Goal: Task Accomplishment & Management: Complete application form

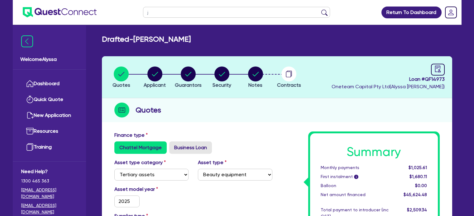
select select "TERTIARY_ASSETS"
select select "BEAUTY_EQUIPMENT"
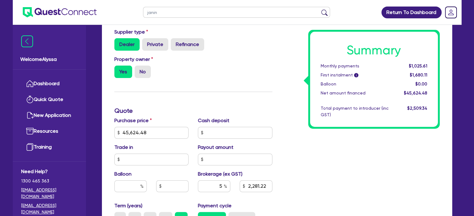
type input "janine"
click button "submit" at bounding box center [324, 13] width 10 height 9
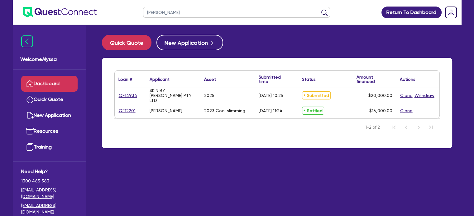
drag, startPoint x: 0, startPoint y: 0, endPoint x: 127, endPoint y: 94, distance: 158.3
click at [127, 94] on div "janine Return To Dashboard Edit Profile Logout Welcome Alyssa Dashboard Quick Q…" at bounding box center [237, 120] width 458 height 241
click at [130, 94] on link "QF14934" at bounding box center [127, 95] width 19 height 7
select select "TERTIARY_ASSETS"
select select "BEAUTY_EQUIPMENT"
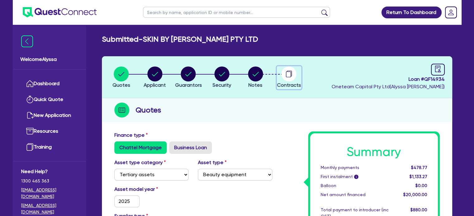
click at [286, 72] on circle "button" at bounding box center [288, 74] width 15 height 15
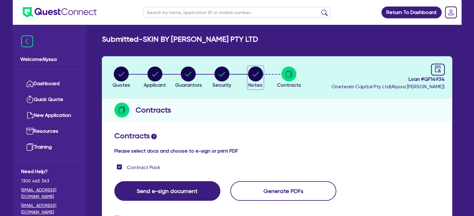
click at [256, 73] on circle "button" at bounding box center [255, 74] width 15 height 15
select select "Other"
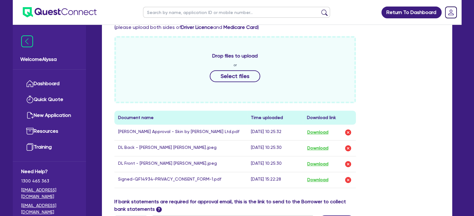
scroll to position [260, 0]
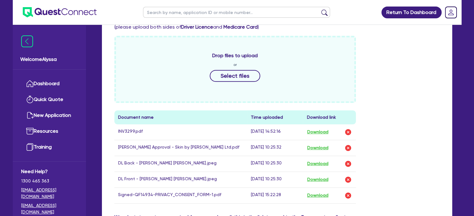
click at [425, 195] on div "Drop files to upload or Select files Document name Time uploaded Download link …" at bounding box center [277, 125] width 335 height 178
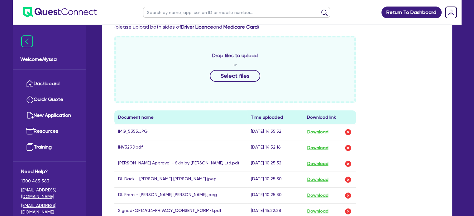
click at [166, 11] on input "text" at bounding box center [236, 12] width 187 height 11
type input "janine"
click button "submit" at bounding box center [324, 13] width 10 height 9
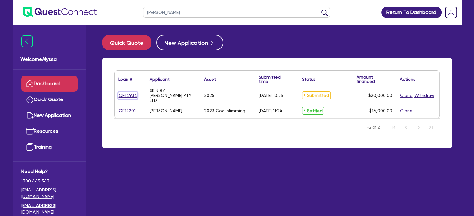
click at [127, 94] on link "QF14934" at bounding box center [127, 95] width 19 height 7
select select "TERTIARY_ASSETS"
select select "BEAUTY_EQUIPMENT"
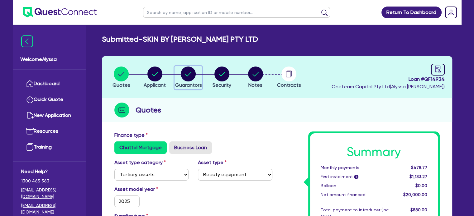
click at [184, 72] on circle "button" at bounding box center [188, 74] width 15 height 15
select select "MRS"
select select "NSW"
select select "MARRIED"
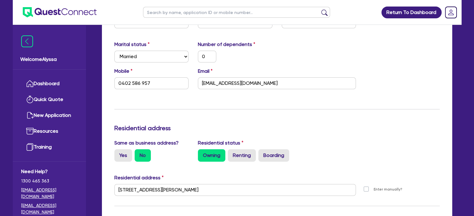
scroll to position [177, 0]
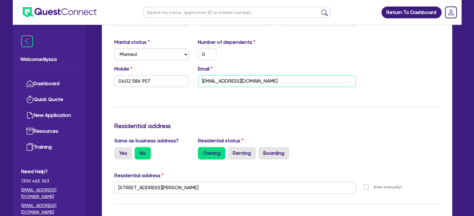
drag, startPoint x: 263, startPoint y: 84, endPoint x: 187, endPoint y: 84, distance: 75.4
click at [187, 84] on div "Mobile 0402 586 957 Email skinbyjanine@gmail.com" at bounding box center [277, 78] width 335 height 27
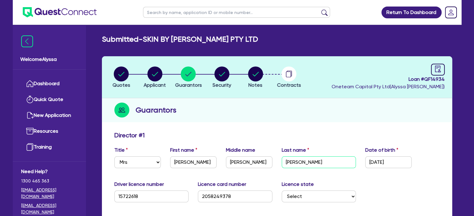
drag, startPoint x: 282, startPoint y: 160, endPoint x: 273, endPoint y: 160, distance: 8.7
click at [273, 160] on div "Title Select Mr Mrs Ms Miss Dr First name Janine Middle name Louise Romano Last…" at bounding box center [277, 160] width 335 height 27
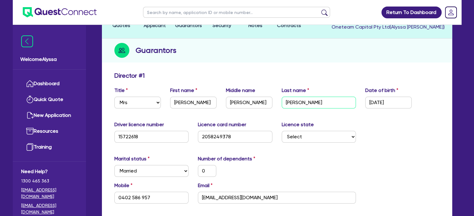
scroll to position [60, 0]
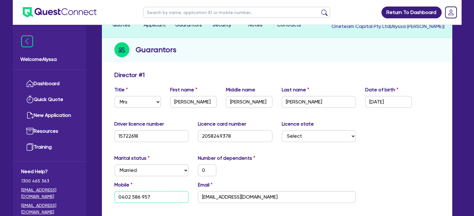
drag, startPoint x: 157, startPoint y: 199, endPoint x: 97, endPoint y: 192, distance: 60.0
click at [178, 8] on input "text" at bounding box center [236, 12] width 187 height 11
type input "kymberly"
click button "submit" at bounding box center [324, 13] width 10 height 9
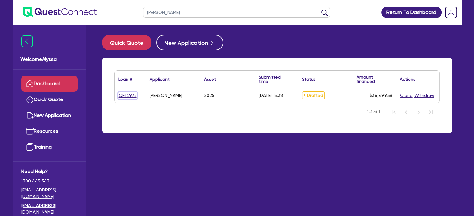
click at [127, 94] on link "QF14973" at bounding box center [127, 95] width 19 height 7
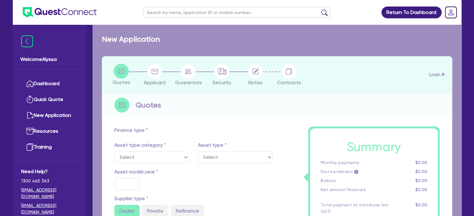
select select "TERTIARY_ASSETS"
type input "2025"
radio input "true"
type input "45,624.48"
type input "9,124.9"
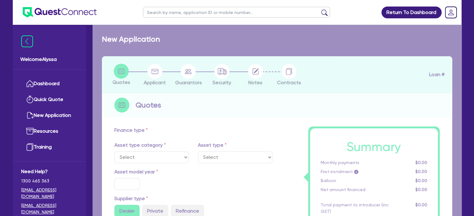
type input "5"
type input "1,824.98"
type input "10.5"
select select "BEAUTY_EQUIPMENT"
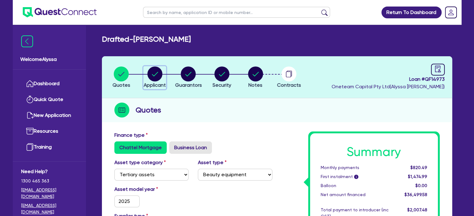
click at [154, 75] on icon "button" at bounding box center [155, 74] width 6 height 4
select select "SOLE_TRADER"
select select "HEALTH_BEAUTY"
select select "OTHER_HEALTH_BEAUTY"
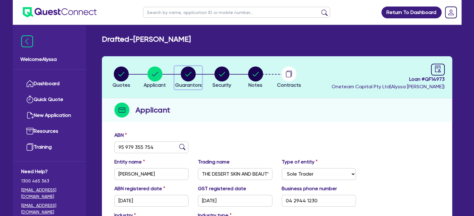
click at [187, 72] on circle "button" at bounding box center [188, 74] width 15 height 15
select select "MRS"
select select "QLD"
select select "MARRIED"
select select "PROPERTY"
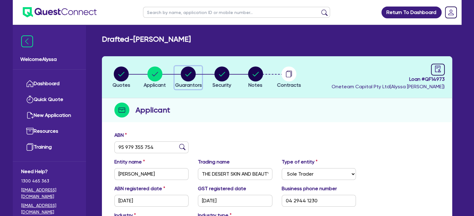
select select "VEHICLE"
select select "CASH"
select select "EQUIPMENT"
select select "MORTGAGE"
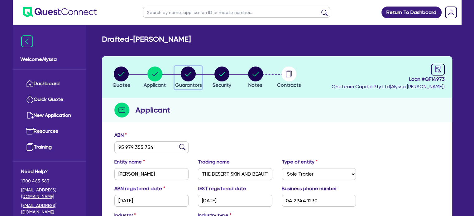
select select "VEHICLE_LOAN"
select select "EQUIPMENT_LOAN"
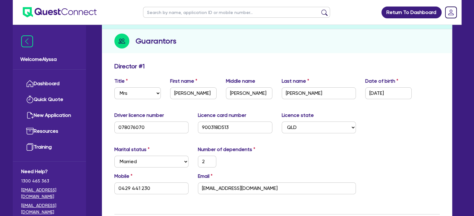
scroll to position [70, 0]
drag, startPoint x: 285, startPoint y: 187, endPoint x: 194, endPoint y: 184, distance: 90.7
click at [194, 184] on div "Email admin@thedesertskinandbeauty.au" at bounding box center [276, 183] width 167 height 22
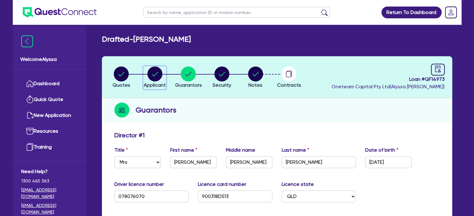
click at [150, 71] on circle "button" at bounding box center [154, 74] width 15 height 15
select select "SOLE_TRADER"
select select "HEALTH_BEAUTY"
select select "OTHER_HEALTH_BEAUTY"
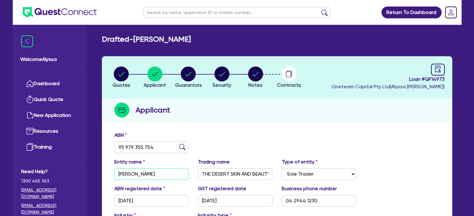
drag, startPoint x: 179, startPoint y: 175, endPoint x: 143, endPoint y: 174, distance: 36.1
click at [143, 174] on input "[PERSON_NAME]" at bounding box center [151, 175] width 74 height 12
drag, startPoint x: 142, startPoint y: 174, endPoint x: 103, endPoint y: 170, distance: 38.5
click at [103, 170] on div "ABN 95 979 355 754 Entity name GRIFFITHS, KYMBERLY ANN Trading name THE DESERT …" at bounding box center [277, 211] width 350 height 164
drag, startPoint x: 165, startPoint y: 146, endPoint x: 113, endPoint y: 142, distance: 52.8
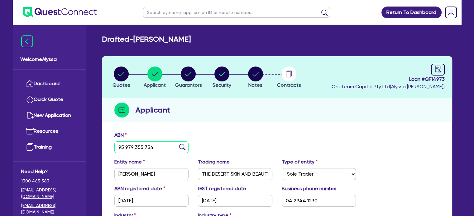
click at [113, 142] on div "ABN 95 979 355 754" at bounding box center [152, 143] width 84 height 22
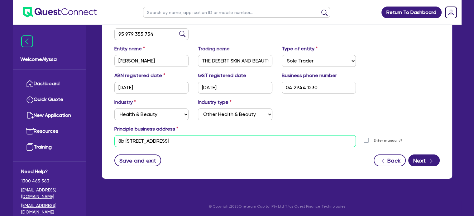
drag, startPoint x: 202, startPoint y: 140, endPoint x: 110, endPoint y: 137, distance: 91.6
click at [110, 137] on div "8b 15 Brisbane St Beaudesert QLD 4285" at bounding box center [235, 141] width 251 height 12
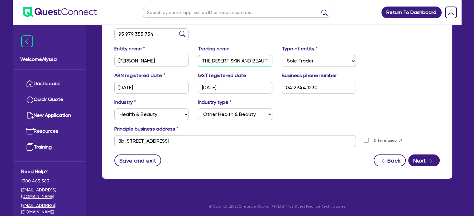
scroll to position [0, 3]
drag, startPoint x: 201, startPoint y: 59, endPoint x: 299, endPoint y: 60, distance: 97.8
click at [299, 60] on div "Entity name GRIFFITHS, KYMBERLY ANN Trading name THE DESERT SKIN AND BEAUTY Typ…" at bounding box center [277, 58] width 335 height 27
click at [185, 10] on input "text" at bounding box center [236, 12] width 187 height 11
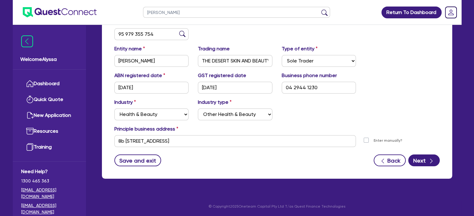
type input "josephine"
click button "submit" at bounding box center [324, 13] width 10 height 9
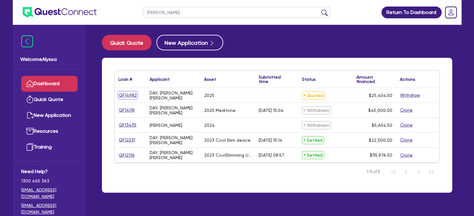
click at [132, 93] on link "QF14982" at bounding box center [127, 95] width 19 height 7
select select "TERTIARY_ASSETS"
select select "BEAUTY_EQUIPMENT"
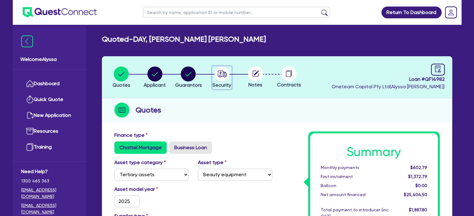
click at [215, 78] on icon "button" at bounding box center [221, 74] width 15 height 15
select select "TERTIARY_ASSETS"
select select "BEAUTY_EQUIPMENT"
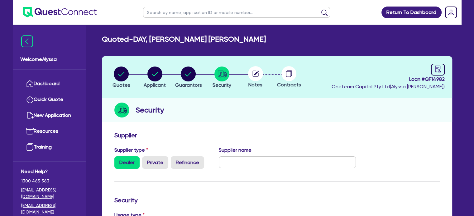
click at [242, 156] on div "Supplier name" at bounding box center [287, 158] width 146 height 22
click at [241, 158] on input "text" at bounding box center [287, 163] width 137 height 12
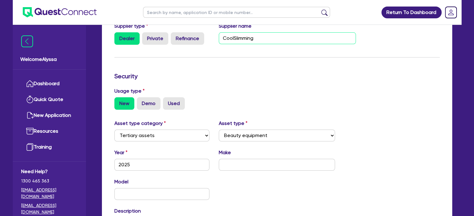
scroll to position [125, 0]
type input "CoolSlimming"
click at [237, 161] on input "text" at bounding box center [277, 165] width 116 height 12
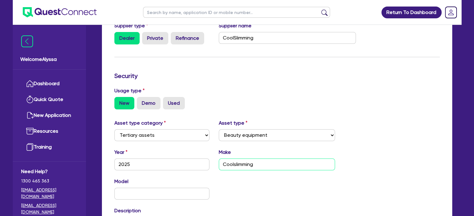
scroll to position [202, 0]
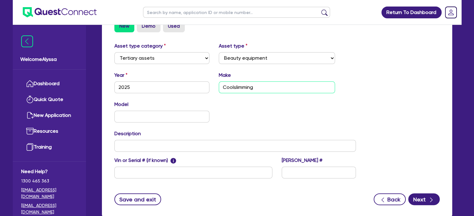
type input "Coolslimming"
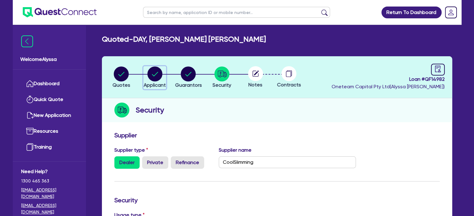
click at [149, 68] on icon "button" at bounding box center [154, 74] width 15 height 15
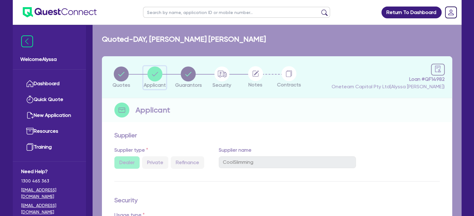
select select "SOLE_TRADER"
select select "HEALTH_BEAUTY"
select select "HAIR_BEAUTY_SALONS"
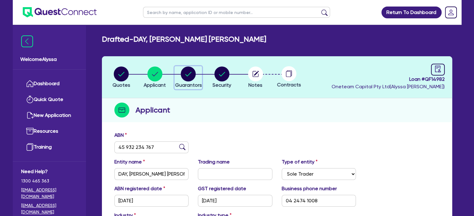
click at [186, 73] on circle "button" at bounding box center [188, 74] width 15 height 15
select select "MRS"
select select "VIC"
select select "MARRIED"
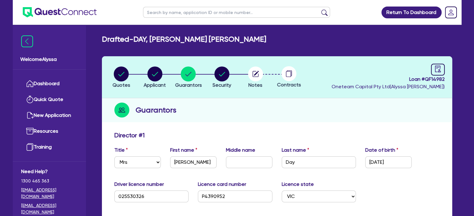
click at [239, 74] on li "Security" at bounding box center [222, 77] width 34 height 22
click at [253, 76] on circle "button" at bounding box center [255, 74] width 15 height 15
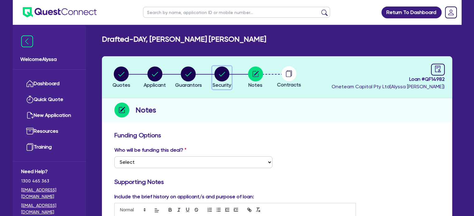
click at [225, 76] on circle "button" at bounding box center [221, 74] width 15 height 15
select select "TERTIARY_ASSETS"
select select "BEAUTY_EQUIPMENT"
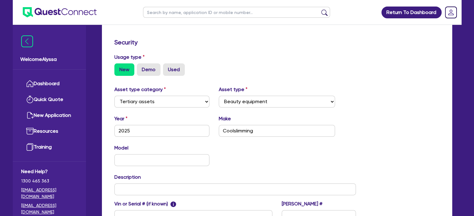
scroll to position [164, 0]
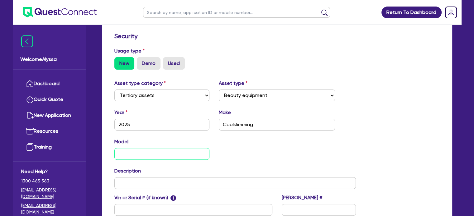
click at [170, 148] on input "text" at bounding box center [161, 154] width 95 height 12
type input "Meditone"
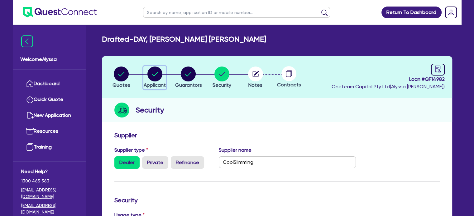
click at [156, 70] on circle "button" at bounding box center [154, 74] width 15 height 15
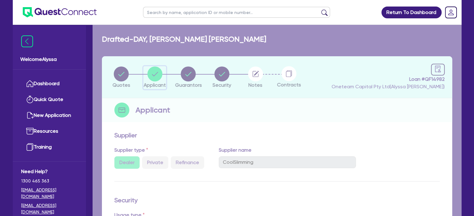
select select "SOLE_TRADER"
select select "HEALTH_BEAUTY"
select select "HAIR_BEAUTY_SALONS"
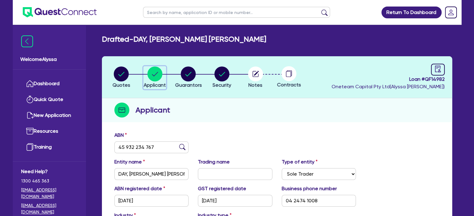
scroll to position [113, 0]
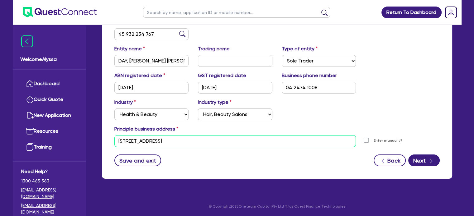
drag, startPoint x: 195, startPoint y: 143, endPoint x: 108, endPoint y: 139, distance: 87.6
click at [108, 139] on div "ABN 45 932 234 767 Entity name DAY, JOSEPHINE MAE Trading name Type of entity S…" at bounding box center [277, 97] width 350 height 164
paste input "5 Hillman Ave, McCrae VIC 3938"
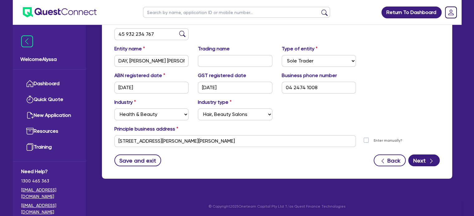
click at [213, 159] on div "Save and exit Back Next" at bounding box center [277, 161] width 335 height 12
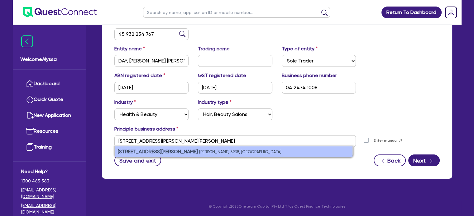
click at [245, 153] on li "15 Hillman Ave McCrae VIC 3938, Australia" at bounding box center [234, 152] width 238 height 11
type input "15 Hillman Ave McCrae VIC 3938"
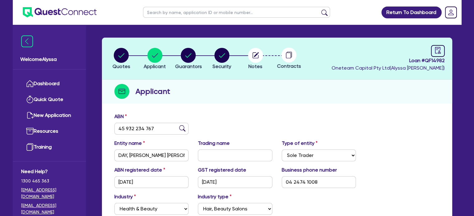
scroll to position [0, 0]
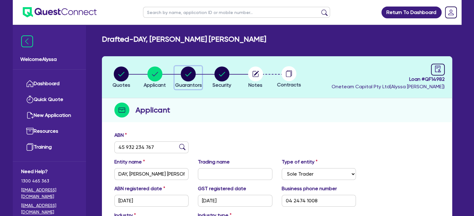
click at [184, 77] on circle "button" at bounding box center [188, 74] width 15 height 15
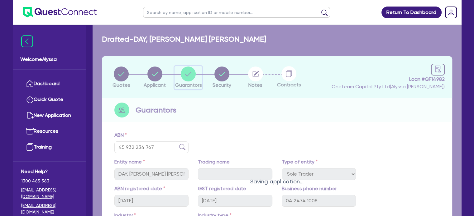
select select "MRS"
select select "VIC"
select select "MARRIED"
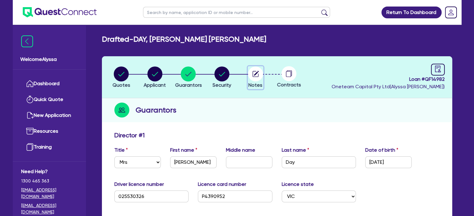
click at [259, 75] on circle "button" at bounding box center [255, 74] width 15 height 15
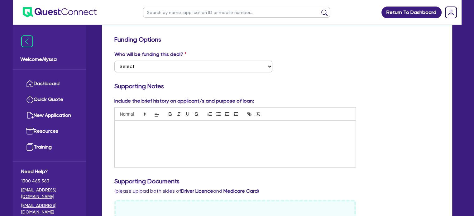
scroll to position [101, 0]
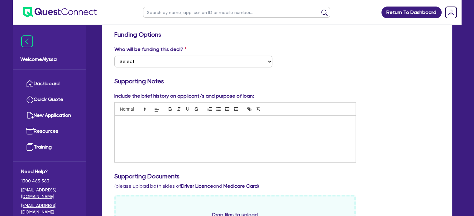
click at [181, 128] on div at bounding box center [235, 139] width 241 height 47
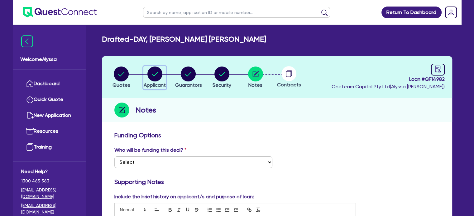
click at [153, 76] on icon "button" at bounding box center [155, 74] width 6 height 4
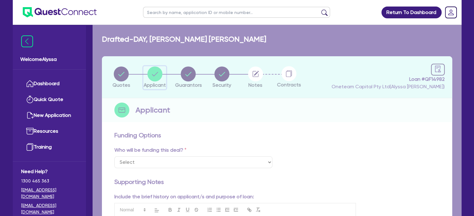
select select "SOLE_TRADER"
select select "HEALTH_BEAUTY"
select select "HAIR_BEAUTY_SALONS"
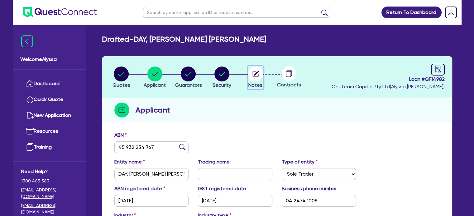
click at [254, 78] on circle "button" at bounding box center [255, 74] width 15 height 15
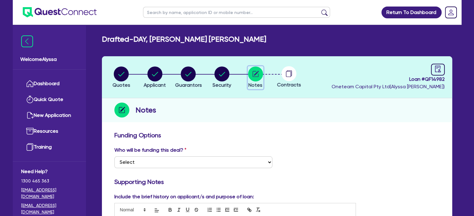
scroll to position [48, 0]
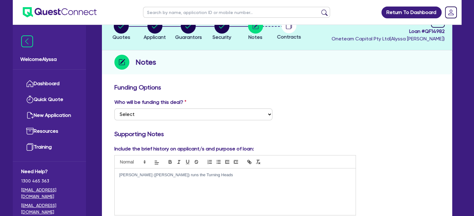
click at [199, 176] on p "Josephine (Jody) runs the Turning Heads" at bounding box center [235, 176] width 232 height 6
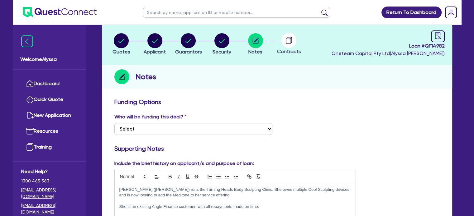
scroll to position [7, 0]
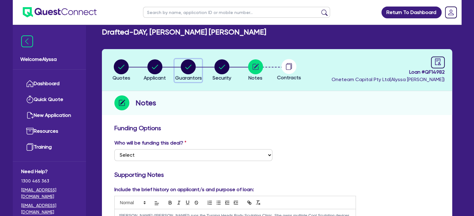
click at [191, 74] on icon "button" at bounding box center [188, 66] width 15 height 15
select select "MRS"
select select "VIC"
select select "MARRIED"
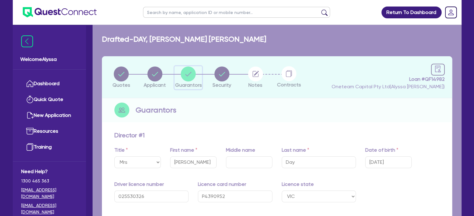
type input "0"
type input "0424 741 008"
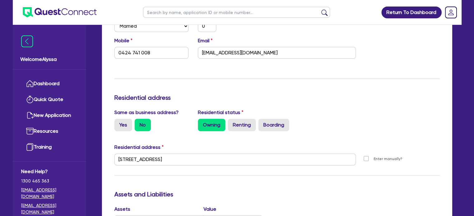
scroll to position [306, 0]
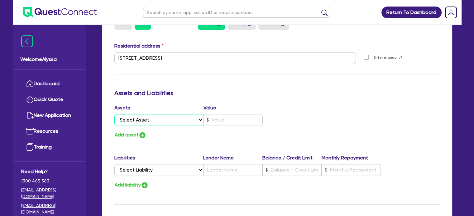
click at [148, 121] on select "Select Asset Cash Property Investment property Vehicle Truck Trailer Equipment …" at bounding box center [158, 120] width 89 height 12
select select "PROPERTY"
click at [114, 114] on select "Select Asset Cash Property Investment property Vehicle Truck Trailer Equipment …" at bounding box center [158, 120] width 89 height 12
type input "0"
type input "0424 741 008"
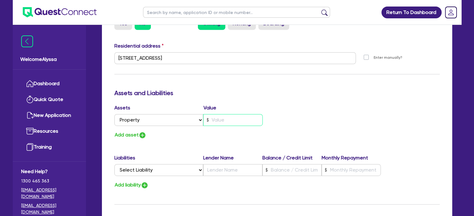
type input "0"
type input "0424 741 008"
type input "1"
type input "0"
type input "0424 741 008"
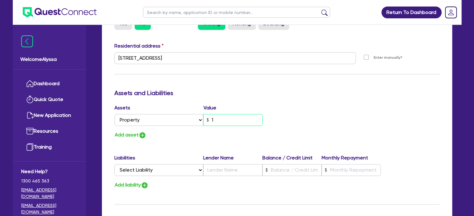
type input "14"
type input "0"
type input "0424 741 008"
type input "140"
type input "0"
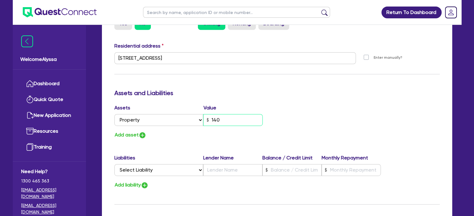
type input "0424 741 008"
type input "1,400"
type input "0"
type input "0424 741 008"
type input "14,000"
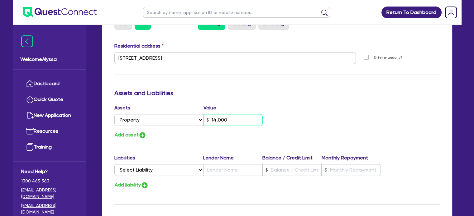
type input "0"
type input "0424 741 008"
type input "140,000"
type input "0"
type input "0424 741 008"
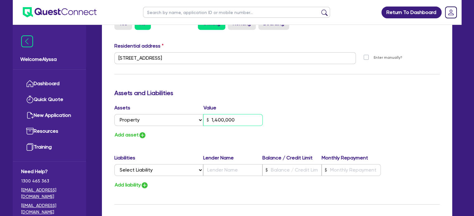
type input "1,400,000"
click at [136, 136] on button "Add asset" at bounding box center [130, 135] width 32 height 8
type input "0"
type input "0424 741 008"
type input "1,400,000"
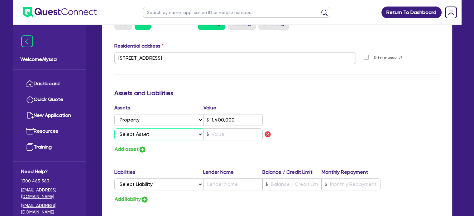
click at [131, 135] on select "Select Asset Cash Property Investment property Vehicle Truck Trailer Equipment …" at bounding box center [158, 135] width 89 height 12
select select "VEHICLE"
click at [114, 129] on select "Select Asset Cash Property Investment property Vehicle Truck Trailer Equipment …" at bounding box center [158, 135] width 89 height 12
type input "0"
type input "0424 741 008"
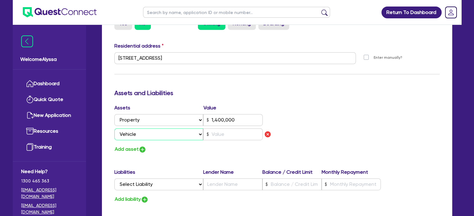
type input "1,400,000"
type input "0"
type input "0424 741 008"
type input "1,400,000"
type input "0"
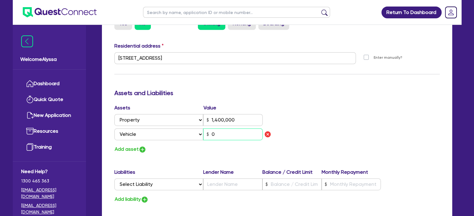
type input "0"
type input "0424 741 008"
type input "1,400,000"
type input "0"
type input "0424 741 008"
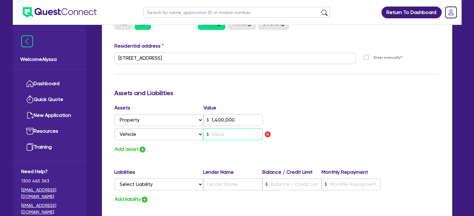
type input "1,400,000"
type input "2"
type input "0"
type input "0424 741 008"
type input "1,400,000"
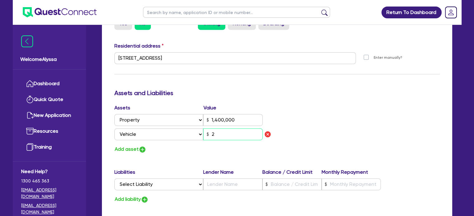
type input "20"
type input "0"
type input "0424 741 008"
type input "1,400,000"
type input "200"
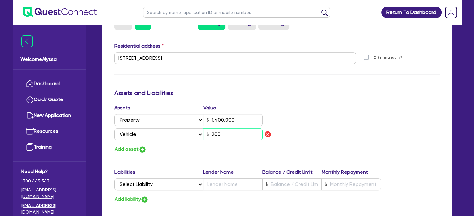
type input "0"
type input "0424 741 008"
type input "1,400,000"
type input "2,000"
type input "0"
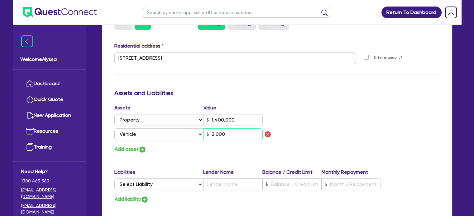
type input "0424 741 008"
type input "1,400,000"
type input "20,000"
click at [140, 146] on img "button" at bounding box center [142, 149] width 7 height 7
type input "0"
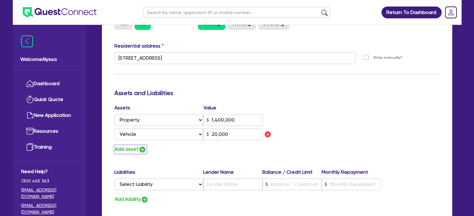
type input "0424 741 008"
type input "1,400,000"
type input "20,000"
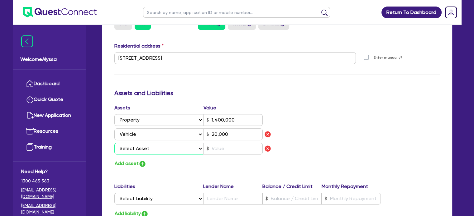
click at [137, 145] on select "Select Asset Cash Property Investment property Vehicle Truck Trailer Equipment …" at bounding box center [158, 149] width 89 height 12
select select "CASH"
click at [114, 143] on select "Select Asset Cash Property Investment property Vehicle Truck Trailer Equipment …" at bounding box center [158, 149] width 89 height 12
type input "0"
type input "0424 741 008"
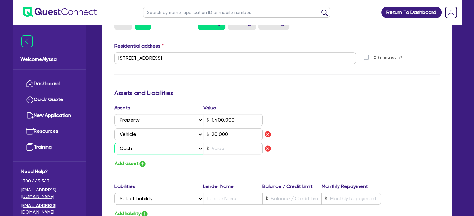
type input "1,400,000"
type input "20,000"
click at [230, 145] on input "text" at bounding box center [232, 149] width 59 height 12
type input "0"
type input "0424 741 008"
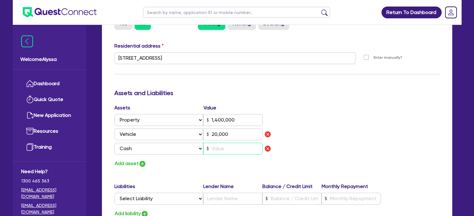
type input "1,400,000"
type input "20,000"
type input "1"
type input "0"
type input "0424 741 008"
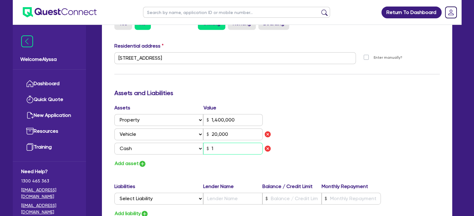
type input "1,400,000"
type input "20,000"
type input "10"
type input "0"
type input "0424 741 008"
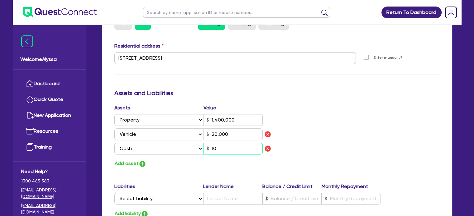
type input "1,400,000"
type input "20,000"
type input "100"
type input "0"
type input "0424 741 008"
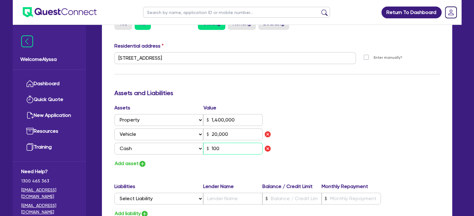
type input "1,400,000"
type input "20,000"
type input "1,000"
type input "0"
type input "0424 741 008"
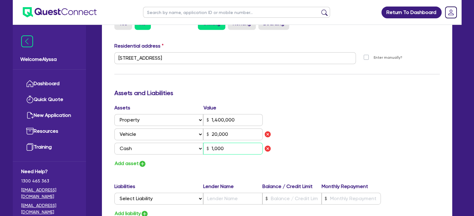
type input "1,400,000"
type input "20,000"
type input "10,000"
click at [147, 194] on select "Select Liability Credit card Mortgage Investment property loan Vehicle loan Tru…" at bounding box center [158, 199] width 89 height 12
select select "EQUIPMENT_LOAN"
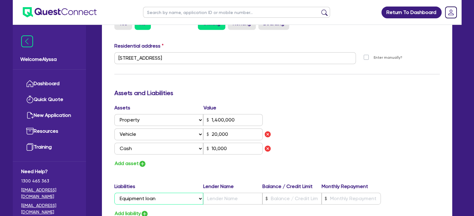
click at [114, 193] on select "Select Liability Credit card Mortgage Investment property loan Vehicle loan Tru…" at bounding box center [158, 199] width 89 height 12
type input "0"
type input "0424 741 008"
type input "1,400,000"
type input "20,000"
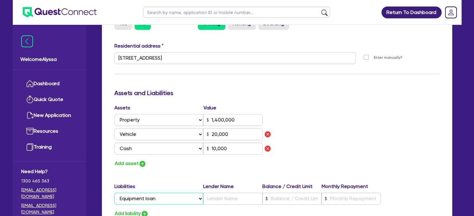
type input "10,000"
type input "0"
type input "0424 741 008"
type input "1,400,000"
type input "A"
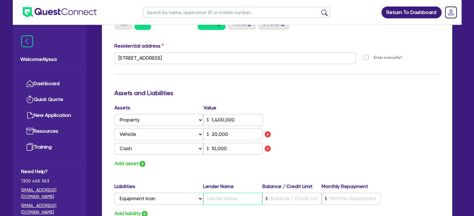
type input "20,000"
type input "10,000"
type input "An"
type input "0"
type input "0424 741 008"
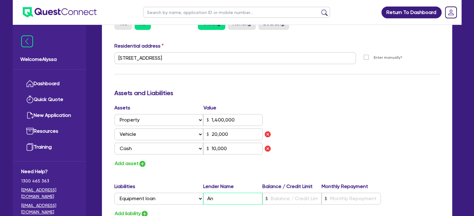
type input "1,400,000"
type input "20,000"
type input "10,000"
type input "0"
type input "0424 741 008"
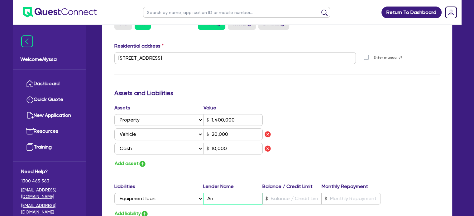
type input "1,400,000"
type input "Ang"
type input "20,000"
type input "10,000"
type input "Angl"
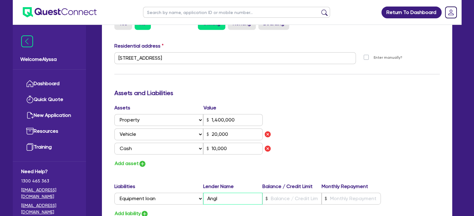
type input "0"
type input "0424 741 008"
type input "1,400,000"
type input "20,000"
type input "10,000"
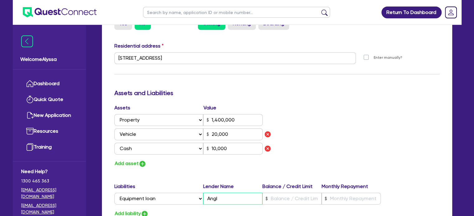
type input "0"
type input "0424 741 008"
type input "1,400,000"
type input "Angle"
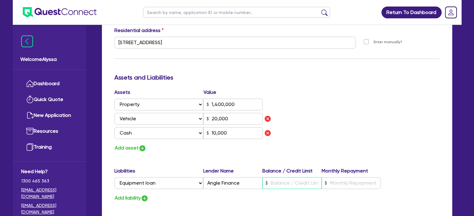
scroll to position [323, 0]
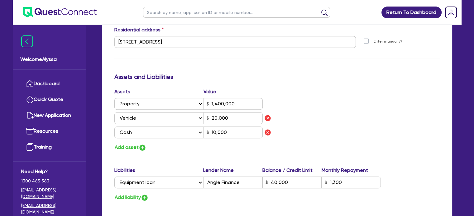
click at [323, 152] on div "Update residential status for Director #1 Boarding is only acceptable when the …" at bounding box center [276, 53] width 325 height 489
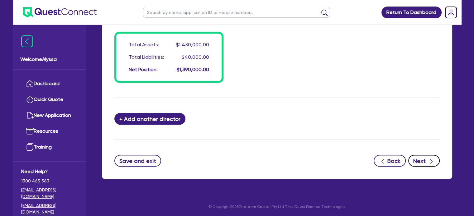
click at [419, 162] on button "Next" at bounding box center [423, 161] width 31 height 12
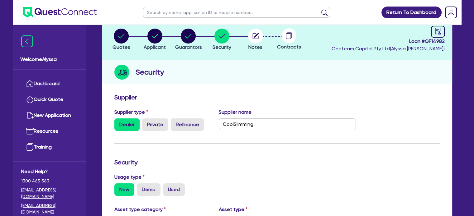
scroll to position [37, 0]
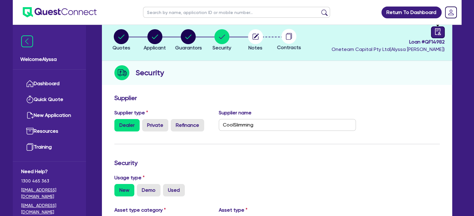
click at [434, 30] on icon "audit" at bounding box center [437, 31] width 6 height 7
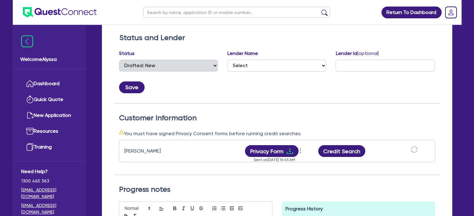
scroll to position [112, 0]
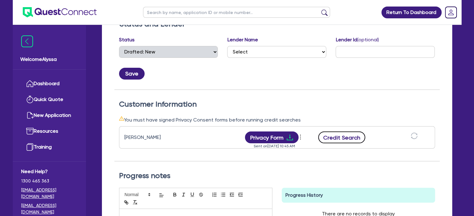
click at [334, 140] on button "Credit Search" at bounding box center [341, 138] width 47 height 12
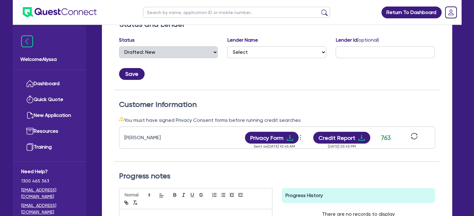
scroll to position [111, 0]
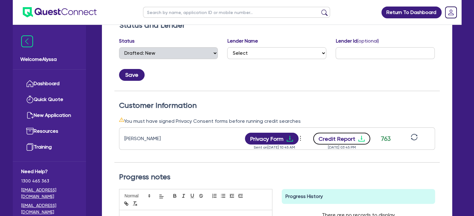
click at [335, 137] on button "Credit Report" at bounding box center [341, 139] width 57 height 12
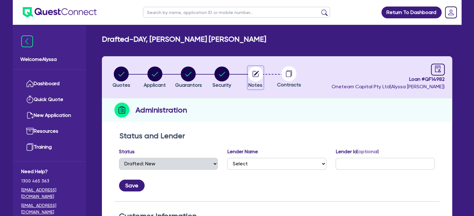
click at [255, 74] on icon "button" at bounding box center [256, 73] width 5 height 5
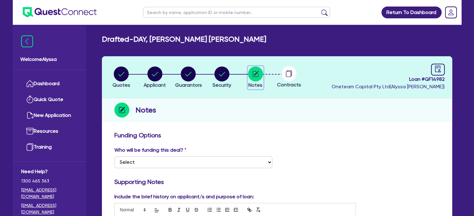
scroll to position [122, 0]
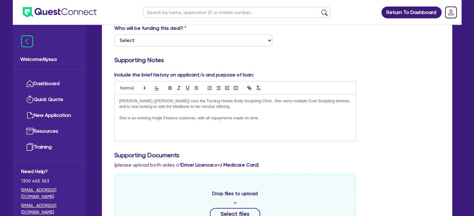
click at [271, 117] on p "She is an existing Angle Finance customer, with all repayments made on time." at bounding box center [235, 119] width 232 height 6
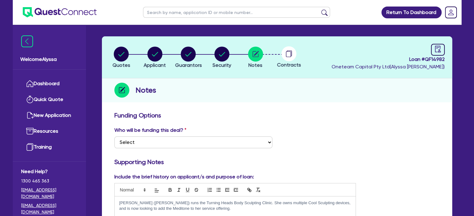
scroll to position [17, 0]
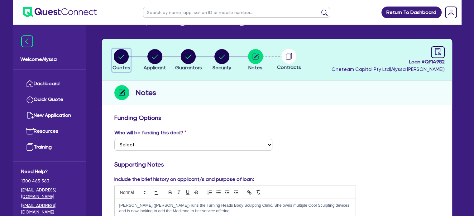
click at [125, 52] on circle "button" at bounding box center [121, 56] width 15 height 15
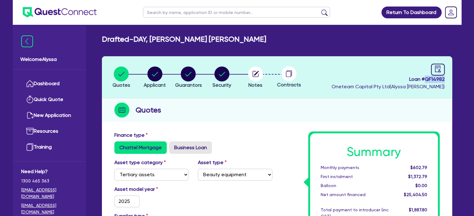
drag, startPoint x: 445, startPoint y: 78, endPoint x: 425, endPoint y: 79, distance: 20.2
click at [425, 79] on header "Quotes Applicant Guarantors Security Notes Contracts Loan # QF14982 Oneteam Cap…" at bounding box center [277, 77] width 350 height 42
copy span "QF14982"
click at [253, 79] on circle "button" at bounding box center [255, 74] width 15 height 15
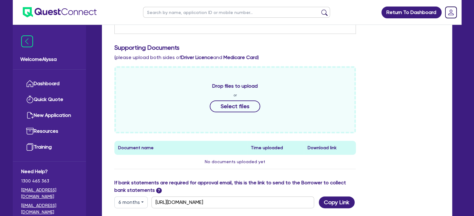
scroll to position [344, 0]
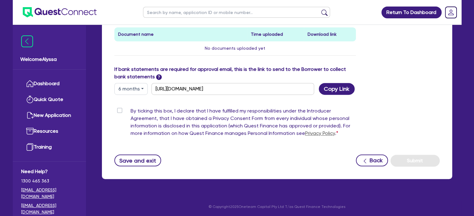
click at [131, 111] on label "By ticking this box, I declare that I have fulfilled my responsibilities under …" at bounding box center [243, 123] width 225 height 32
click at [119, 111] on input "By ticking this box, I declare that I have fulfilled my responsibilities under …" at bounding box center [116, 110] width 5 height 6
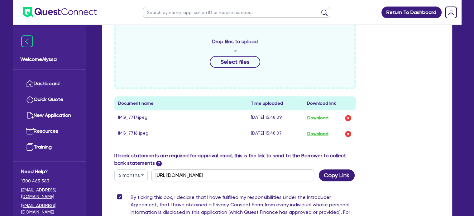
scroll to position [275, 0]
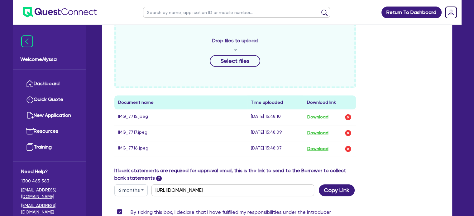
click at [354, 172] on label "If bank statements are required for approval email, this is the link to send to…" at bounding box center [235, 174] width 242 height 15
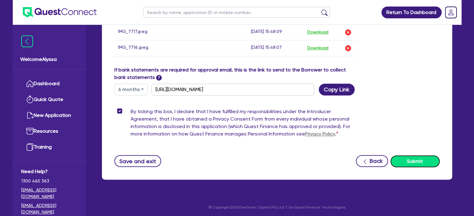
click at [406, 159] on button "Submit" at bounding box center [414, 162] width 49 height 12
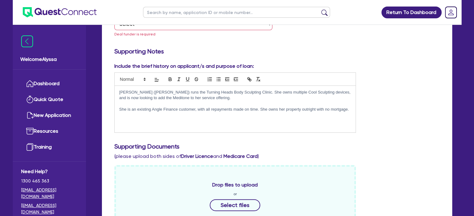
scroll to position [88, 0]
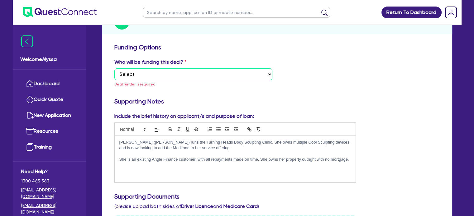
click at [167, 73] on select "Select I want Quest to fund 100% I will fund 100% I will co-fund with Quest Oth…" at bounding box center [193, 75] width 158 height 12
click at [114, 69] on select "Select I want Quest to fund 100% I will fund 100% I will co-fund with Quest Oth…" at bounding box center [193, 75] width 158 height 12
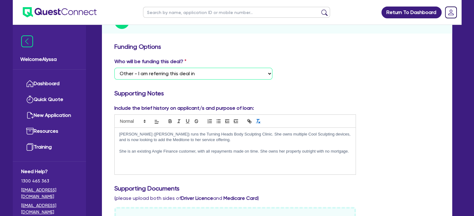
scroll to position [89, 0]
click at [348, 150] on p "She is an existing Angle Finance customer, with all repayments made on time. Sh…" at bounding box center [235, 151] width 232 height 6
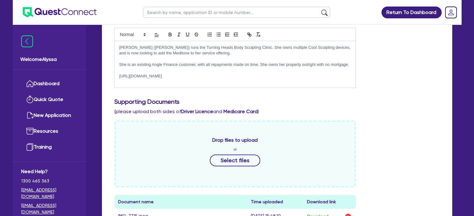
scroll to position [376, 0]
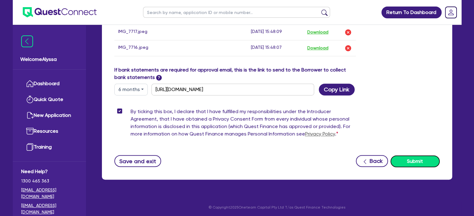
click at [412, 162] on button "Submit" at bounding box center [414, 162] width 49 height 12
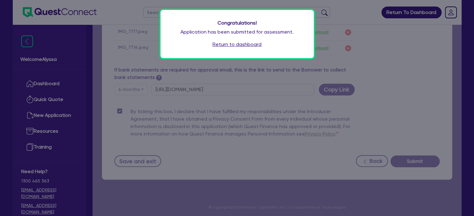
click at [232, 43] on link "Return to dashboard" at bounding box center [236, 44] width 49 height 7
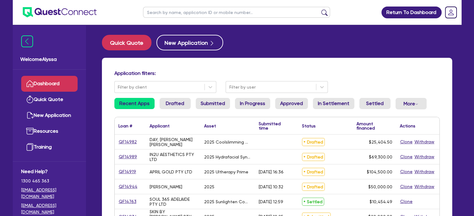
drag, startPoint x: 0, startPoint y: 0, endPoint x: 161, endPoint y: 12, distance: 161.2
click at [161, 12] on input "text" at bounding box center [236, 12] width 187 height 11
type input "[PERSON_NAME]"
click at [319, 9] on button "submit" at bounding box center [324, 13] width 10 height 9
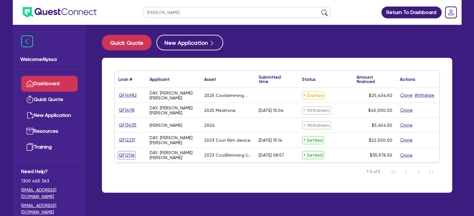
click at [122, 154] on link "QF12116" at bounding box center [126, 155] width 17 height 7
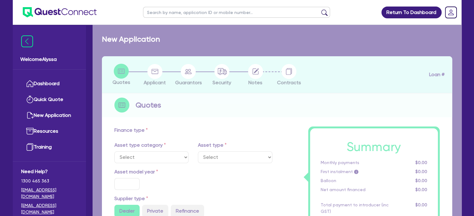
select select "TERTIARY_ASSETS"
type input "2023"
radio input "true"
type input "34,642"
type input "5.26"
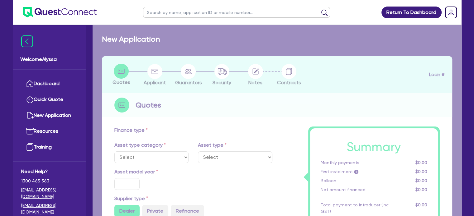
type input "1,889.56"
type input "12.95"
type input "395"
type input "818.18"
select select "BEAUTY_EQUIPMENT"
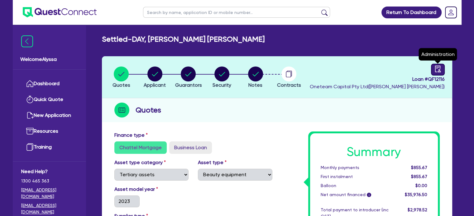
click at [435, 69] on icon "audit" at bounding box center [437, 69] width 6 height 7
select select "SETTLED"
select select "Angle Finance"
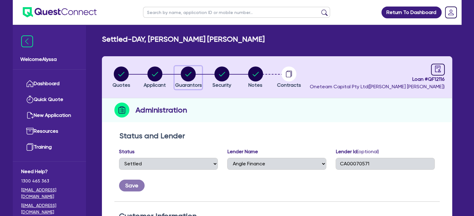
click at [182, 74] on circle "button" at bounding box center [188, 74] width 15 height 15
select select "MRS"
select select "VIC"
select select "MARRIED"
select select "PROPERTY"
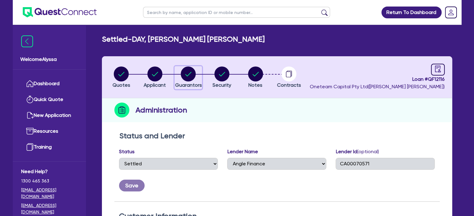
select select "CASH"
select select "VEHICLE"
select select "HOUSEHOLD_PERSONAL"
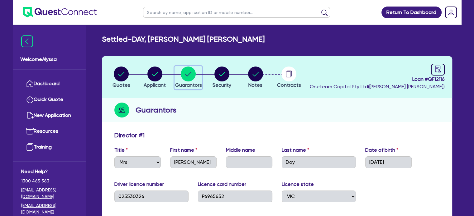
select select "SETTLED"
select select "Angle Finance"
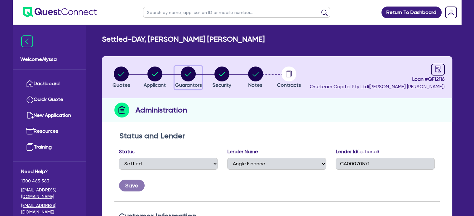
select select "TERTIARY_ASSETS"
select select "BEAUTY_EQUIPMENT"
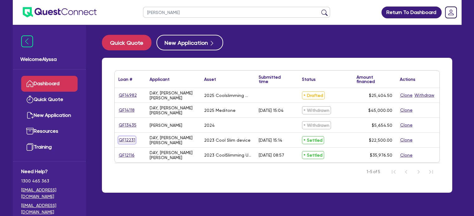
click at [121, 140] on link "QF12231" at bounding box center [126, 140] width 17 height 7
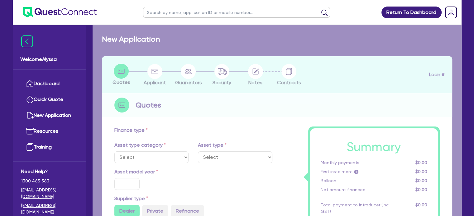
select select "TERTIARY_ASSETS"
type input "2023"
radio input "true"
type input "22,500"
type input "6.36"
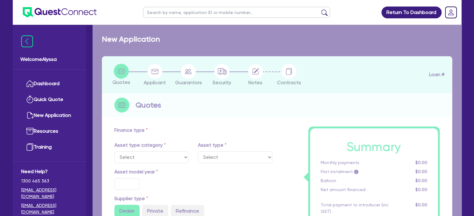
type input "1,431.82"
type input "12.95"
type input "395"
type input "818.18"
select select "BEAUTY_EQUIPMENT"
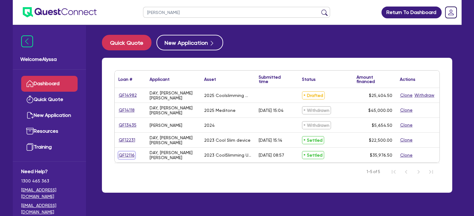
click at [121, 152] on link "QF12116" at bounding box center [126, 155] width 17 height 7
select select "TERTIARY_ASSETS"
select select "BEAUTY_EQUIPMENT"
